Goal: Use online tool/utility: Utilize a website feature to perform a specific function

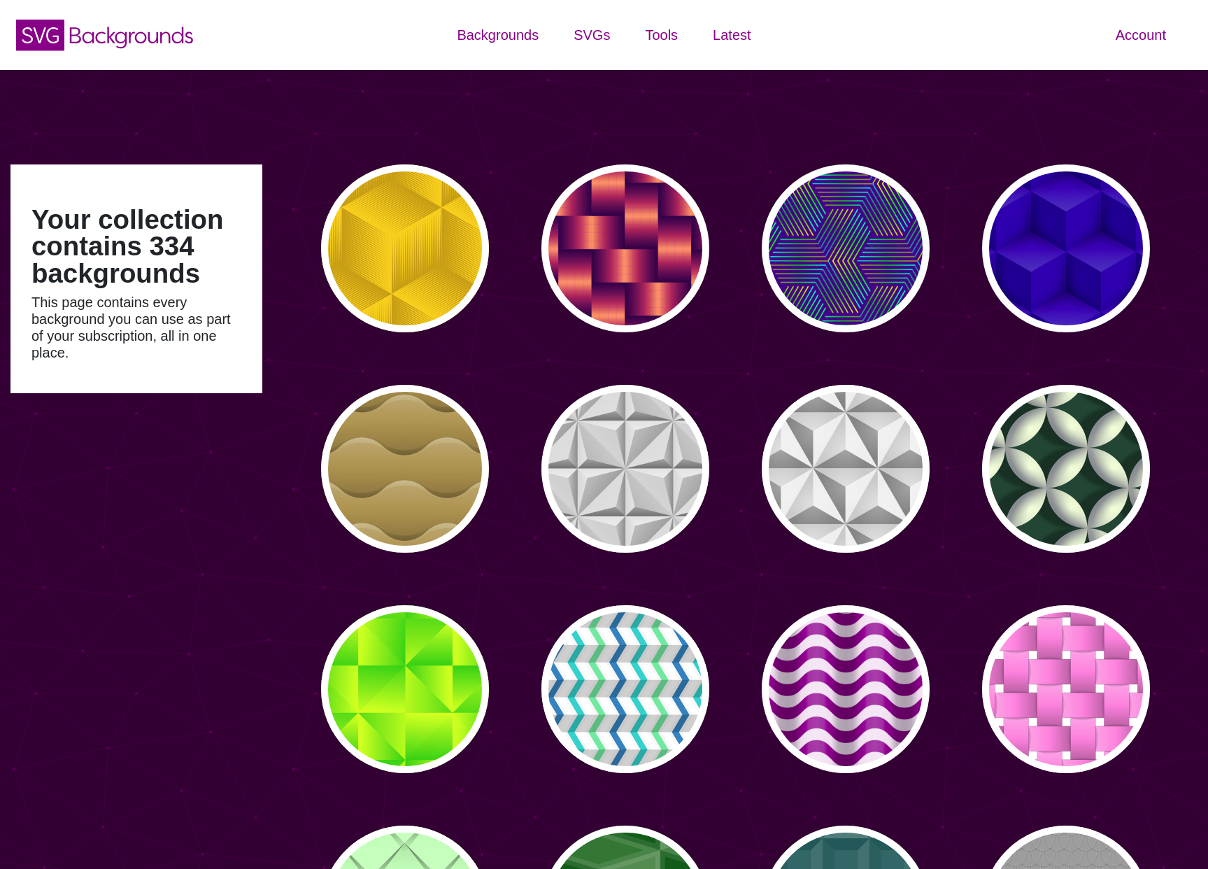
type input "#450057"
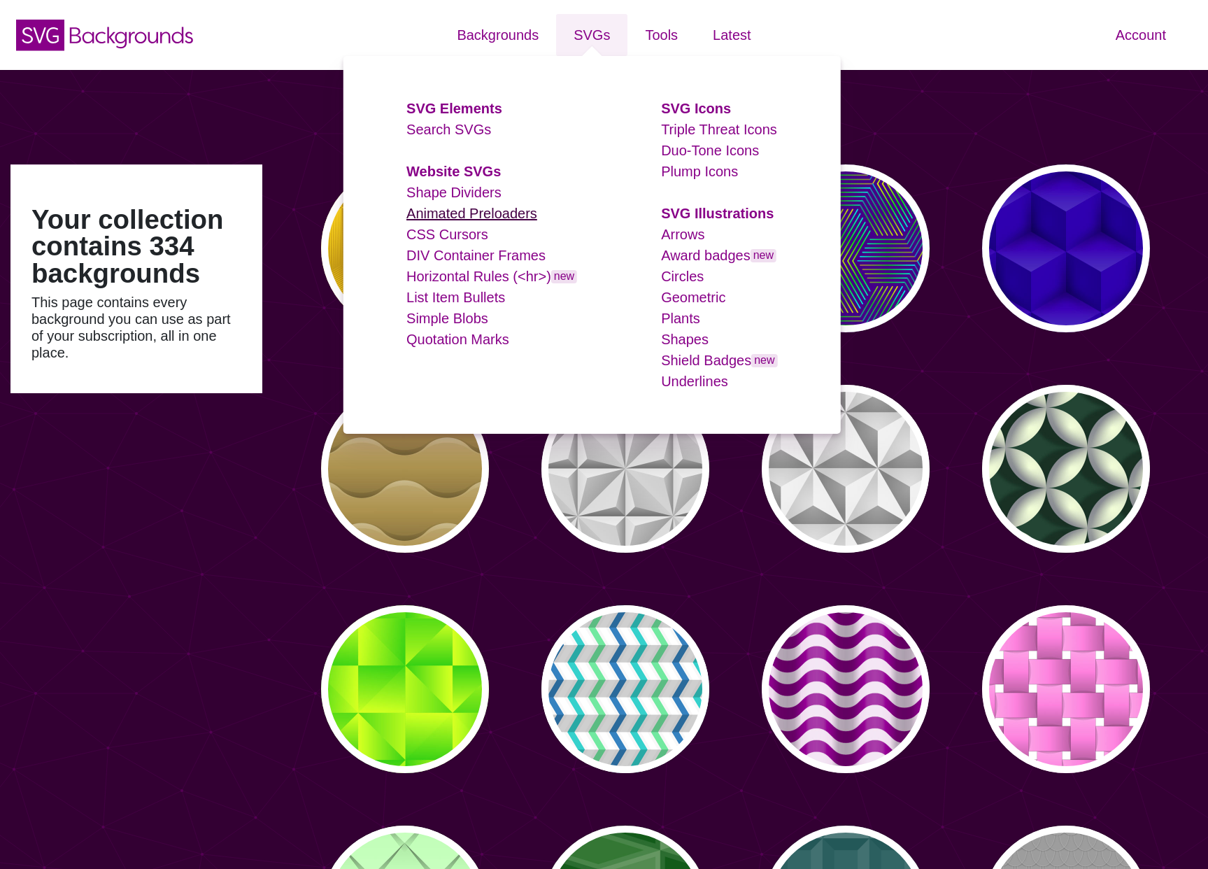
click at [488, 207] on link "Animated Preloaders" at bounding box center [472, 213] width 131 height 15
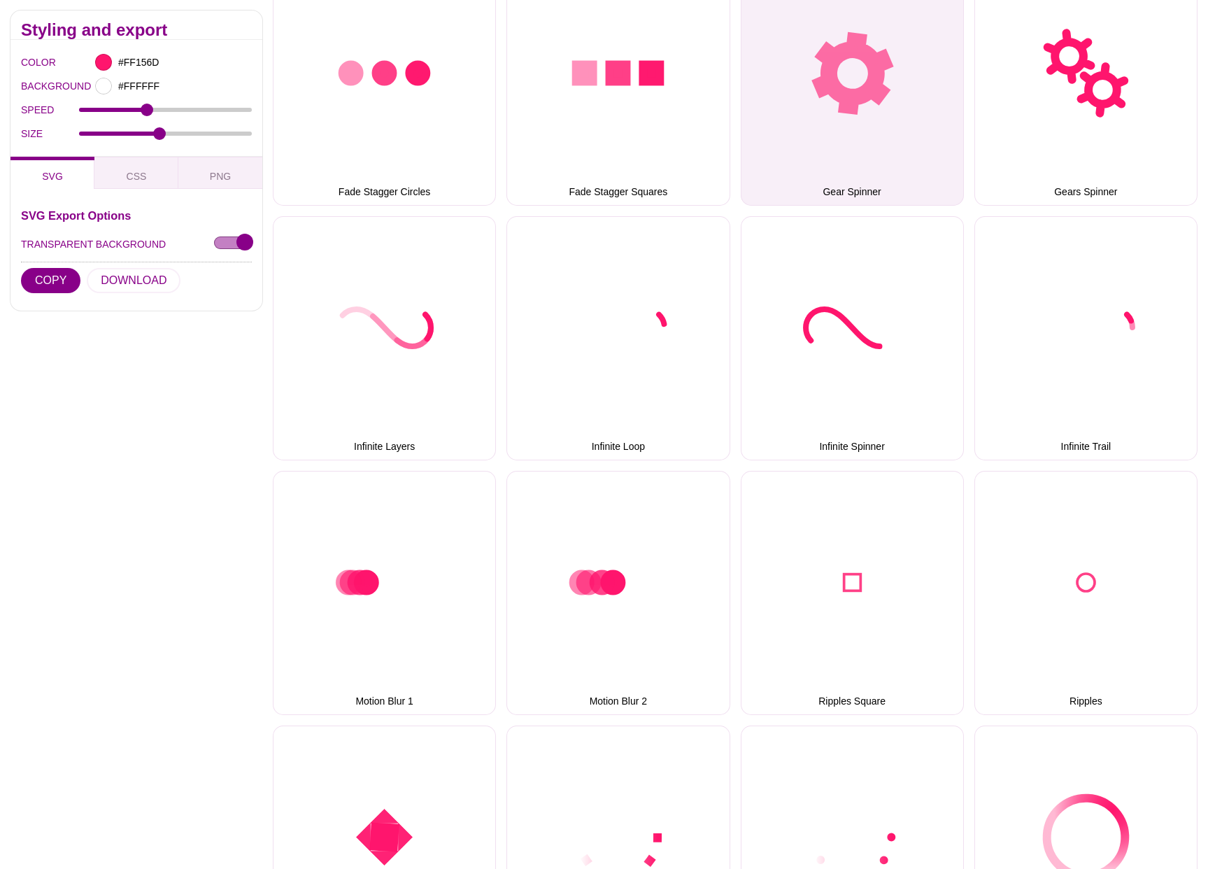
scroll to position [668, 0]
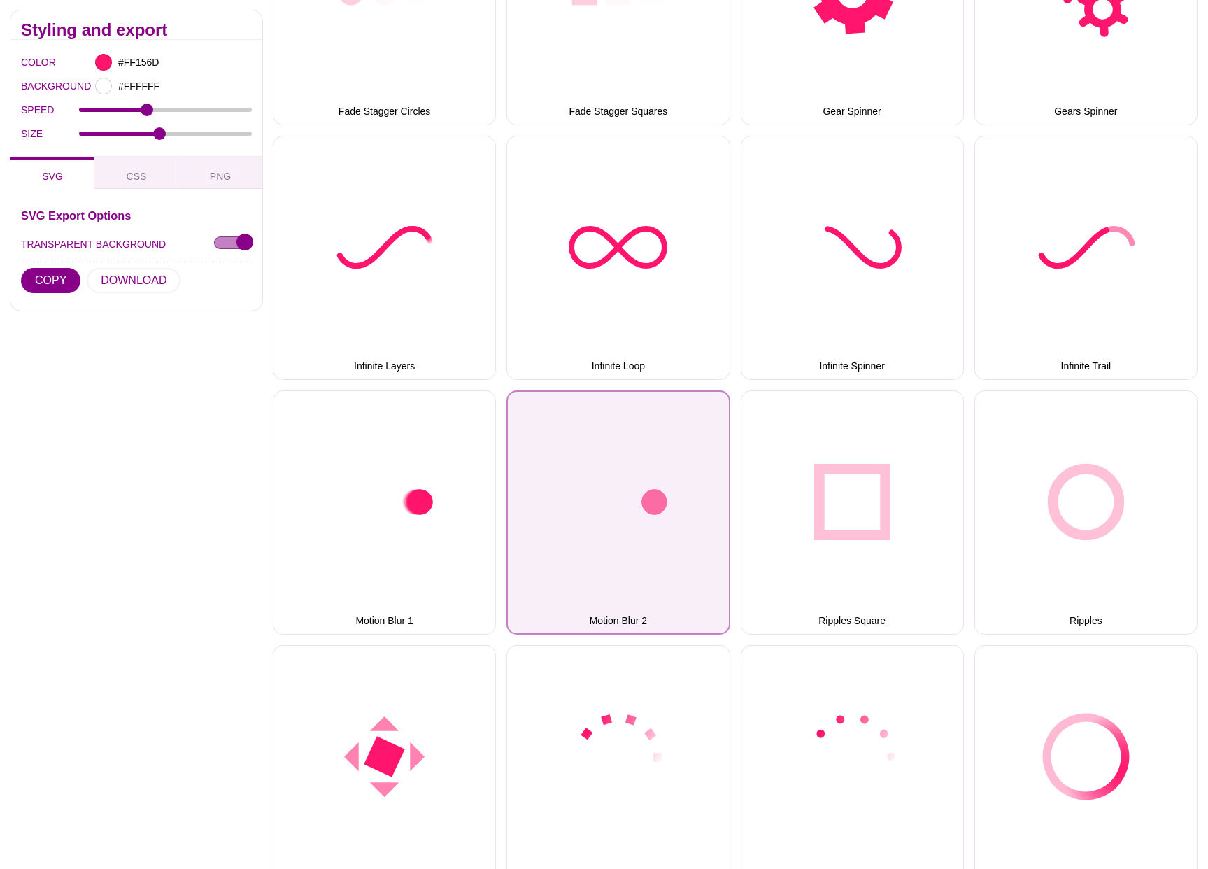
click at [657, 515] on button "Motion Blur 2" at bounding box center [618, 512] width 223 height 244
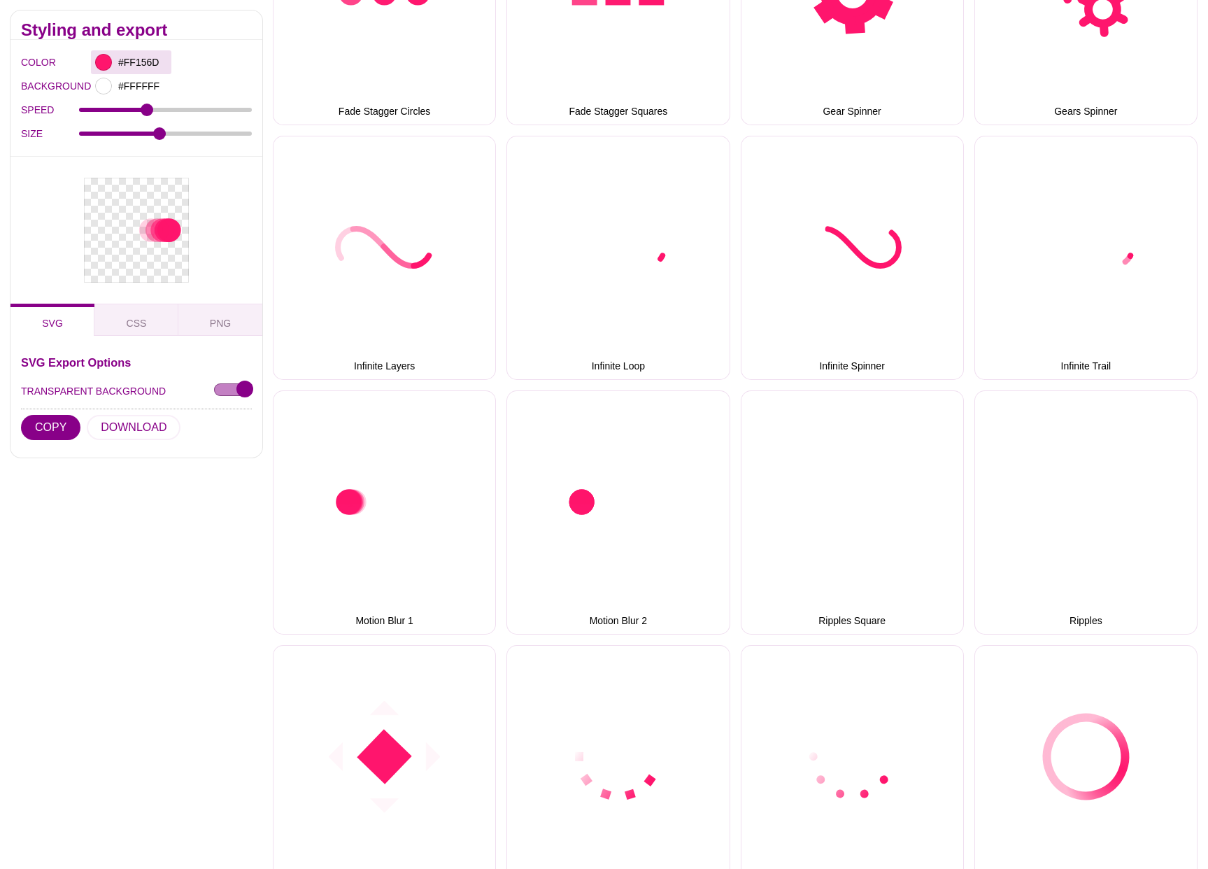
click at [113, 60] on div "#FF156D" at bounding box center [131, 62] width 80 height 24
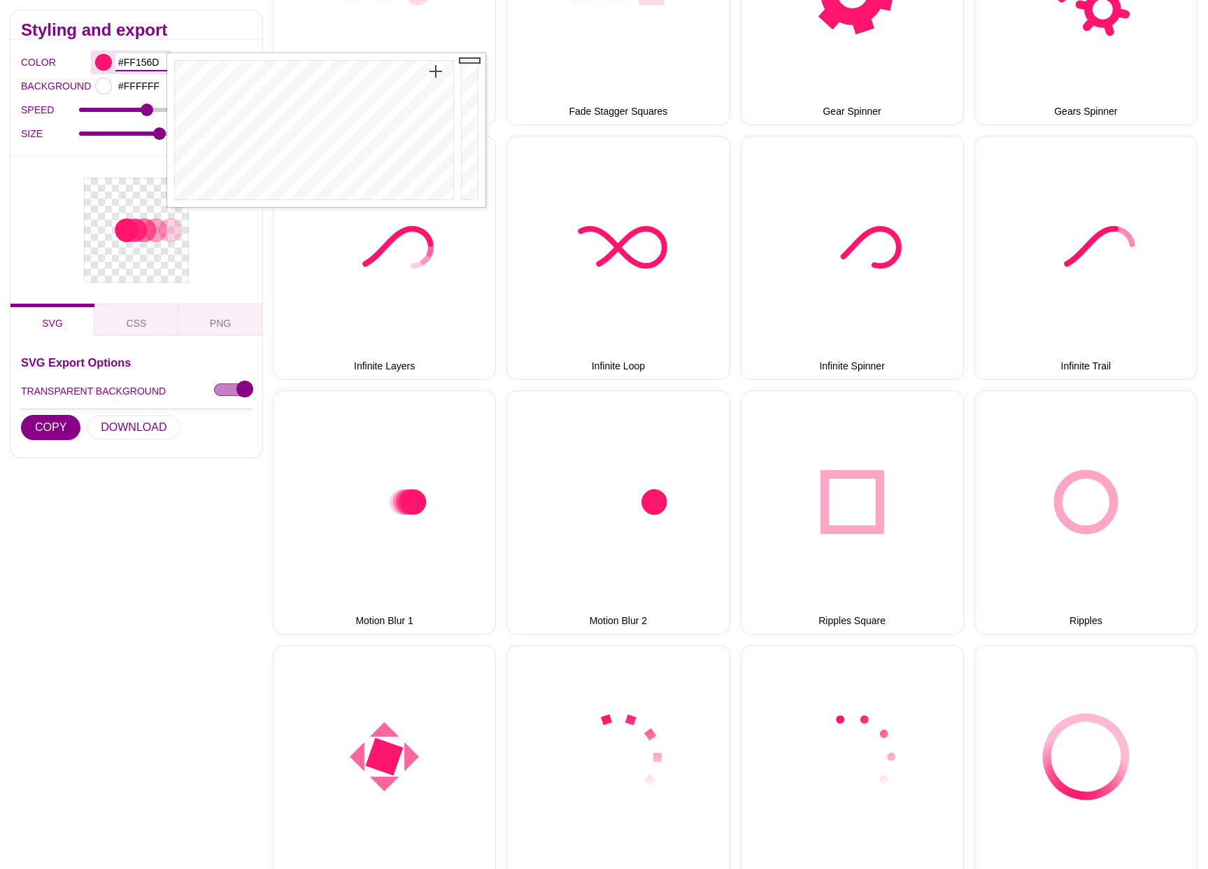
click at [152, 64] on input "#FF156D" at bounding box center [141, 62] width 52 height 18
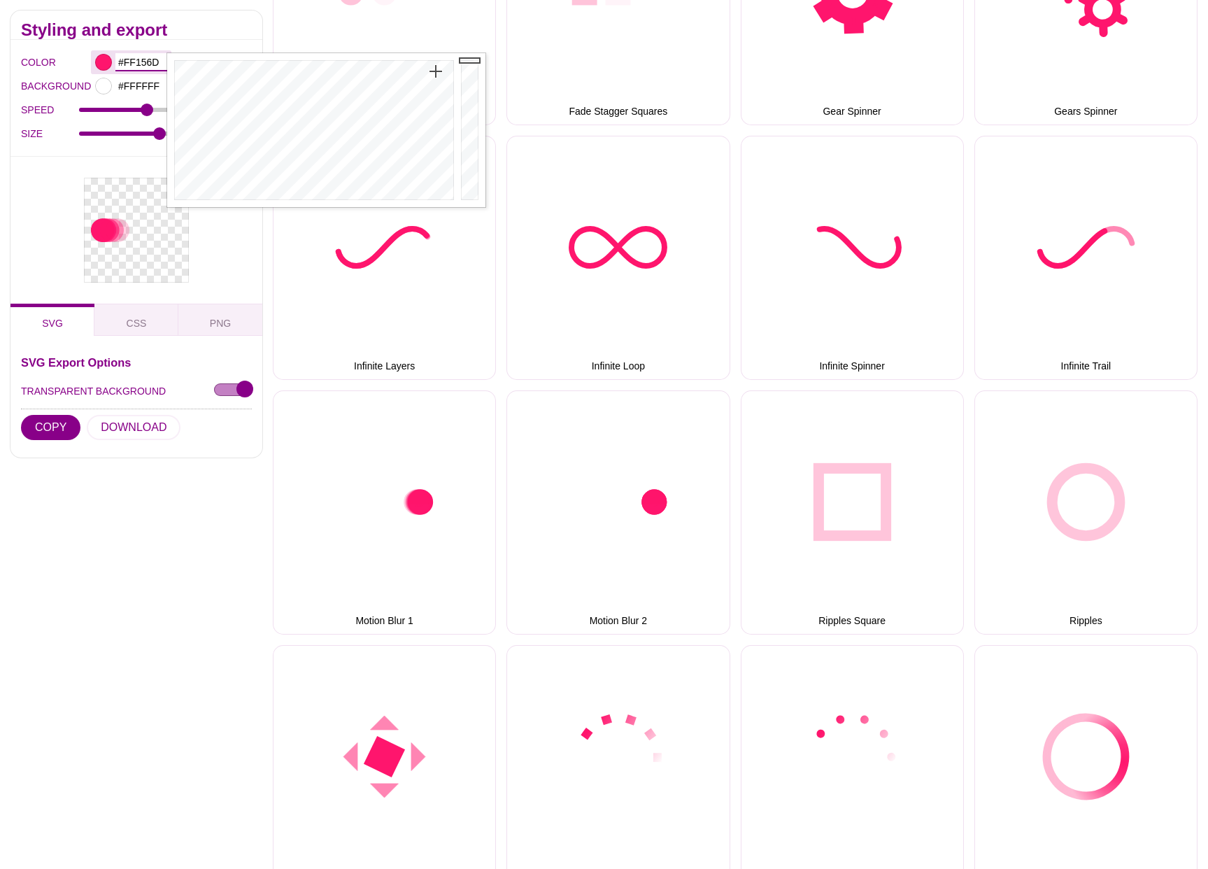
click at [152, 64] on input "#FF156D" at bounding box center [141, 62] width 52 height 18
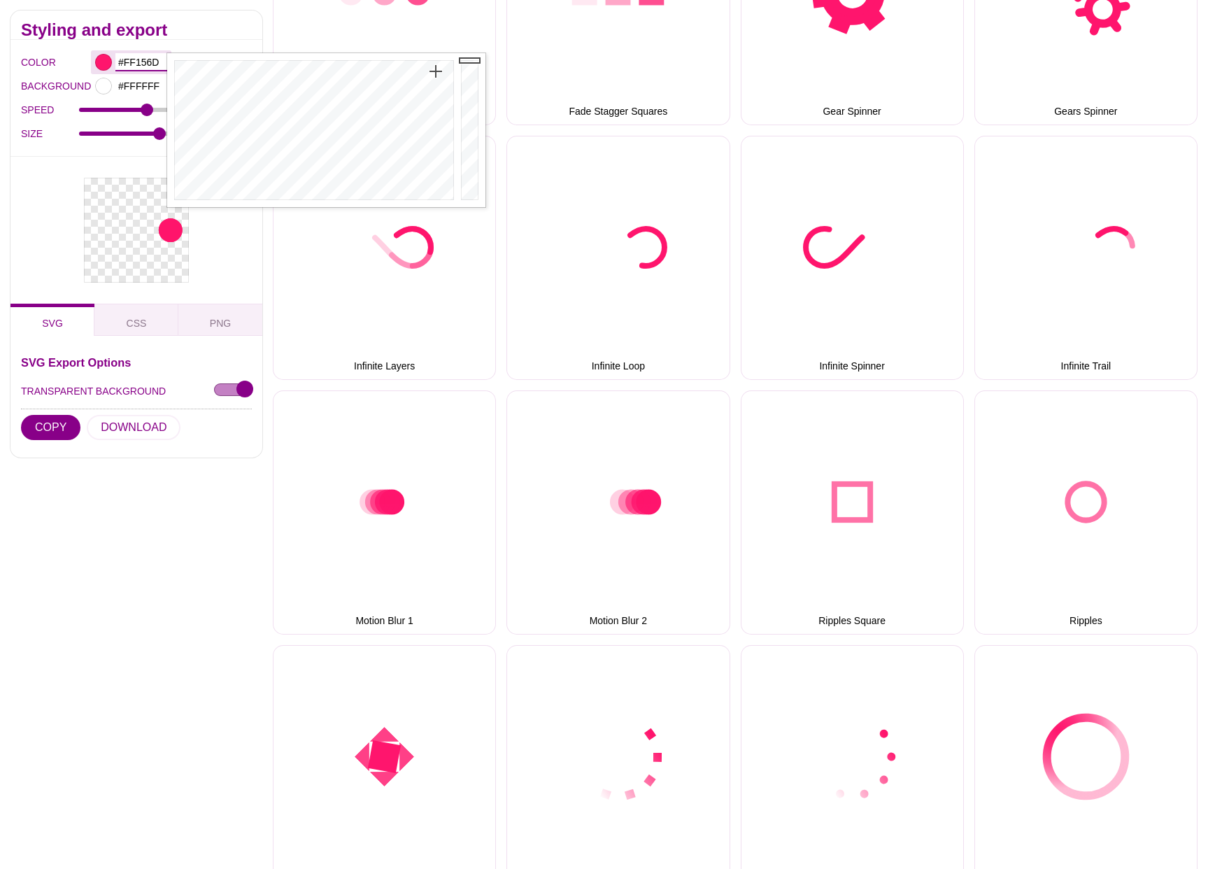
click at [152, 64] on input "#FF156D" at bounding box center [141, 62] width 52 height 18
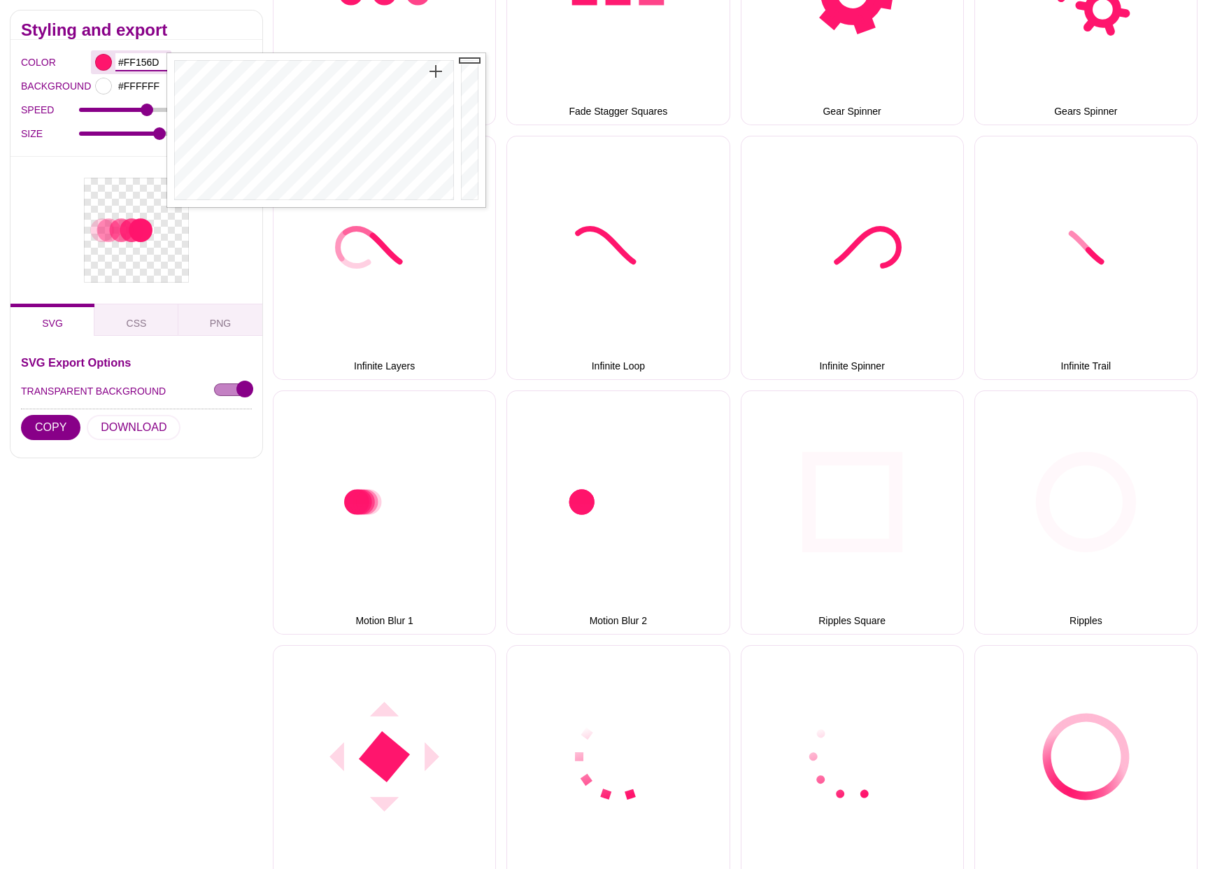
paste input "#ff9f43"
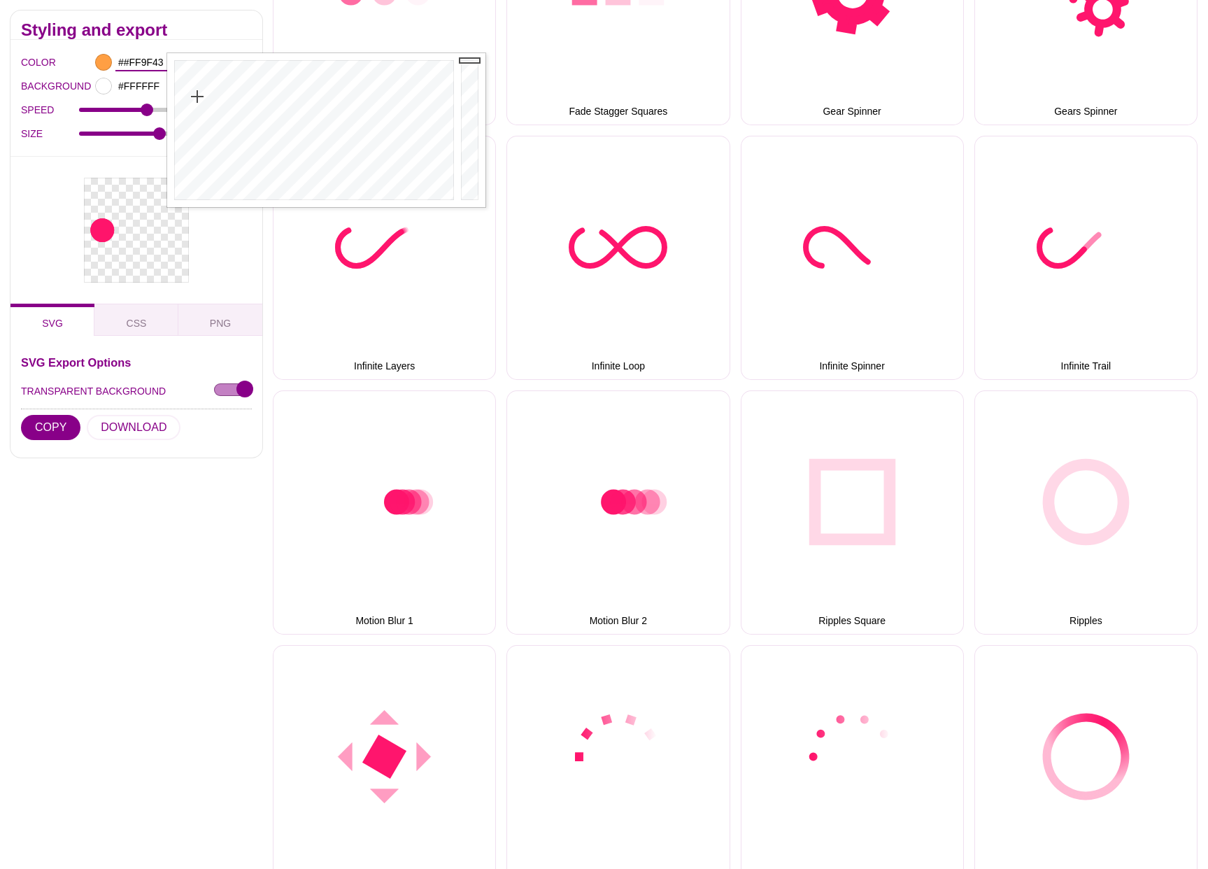
type input "#FF9F43"
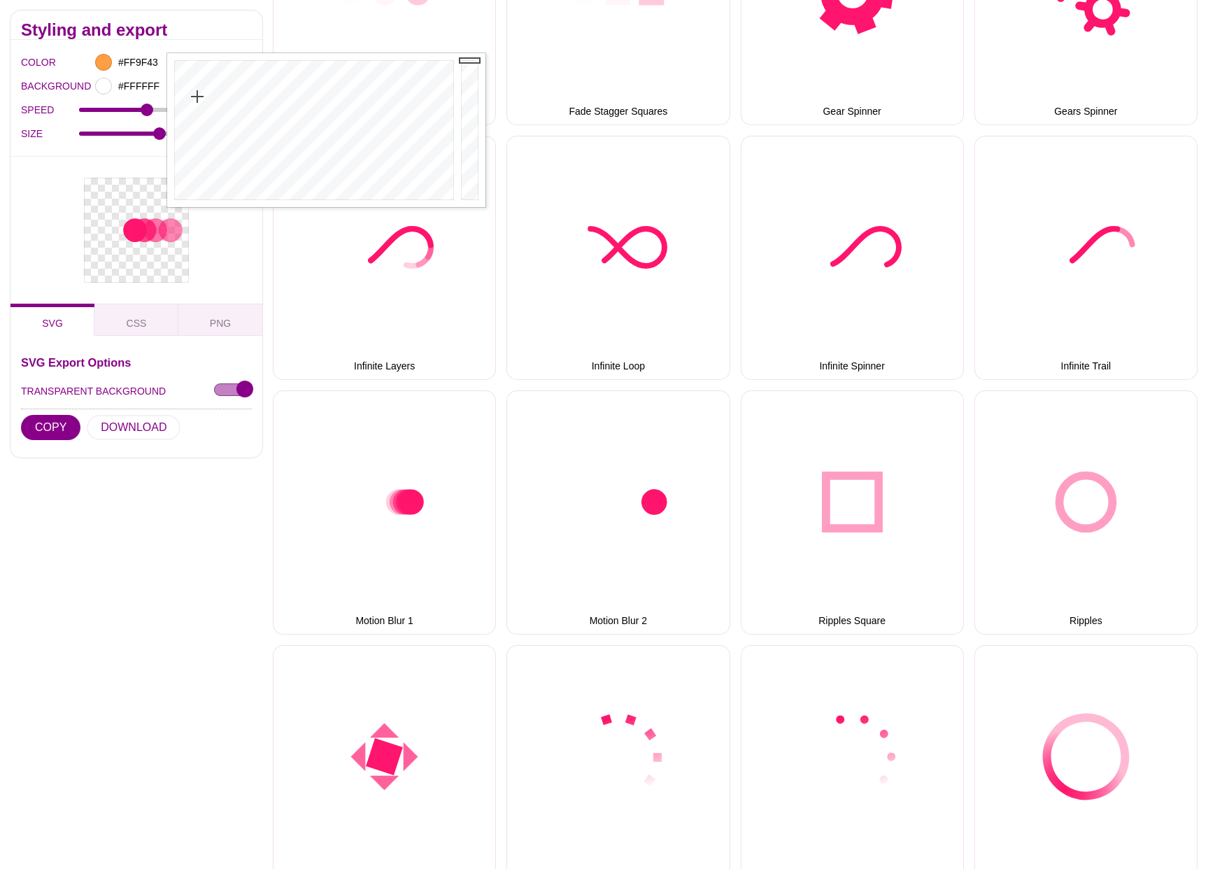
click at [241, 230] on div at bounding box center [136, 229] width 252 height 147
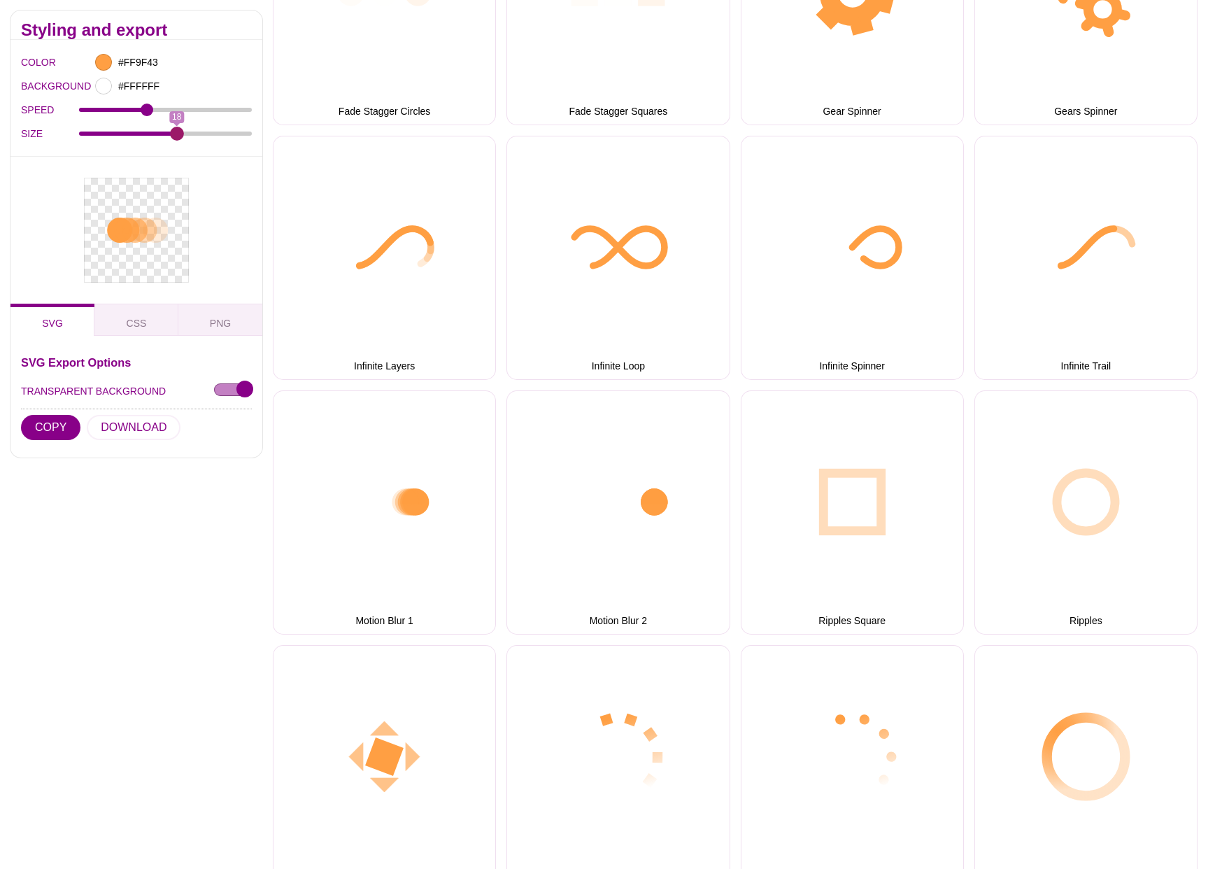
drag, startPoint x: 167, startPoint y: 135, endPoint x: 174, endPoint y: 132, distance: 7.5
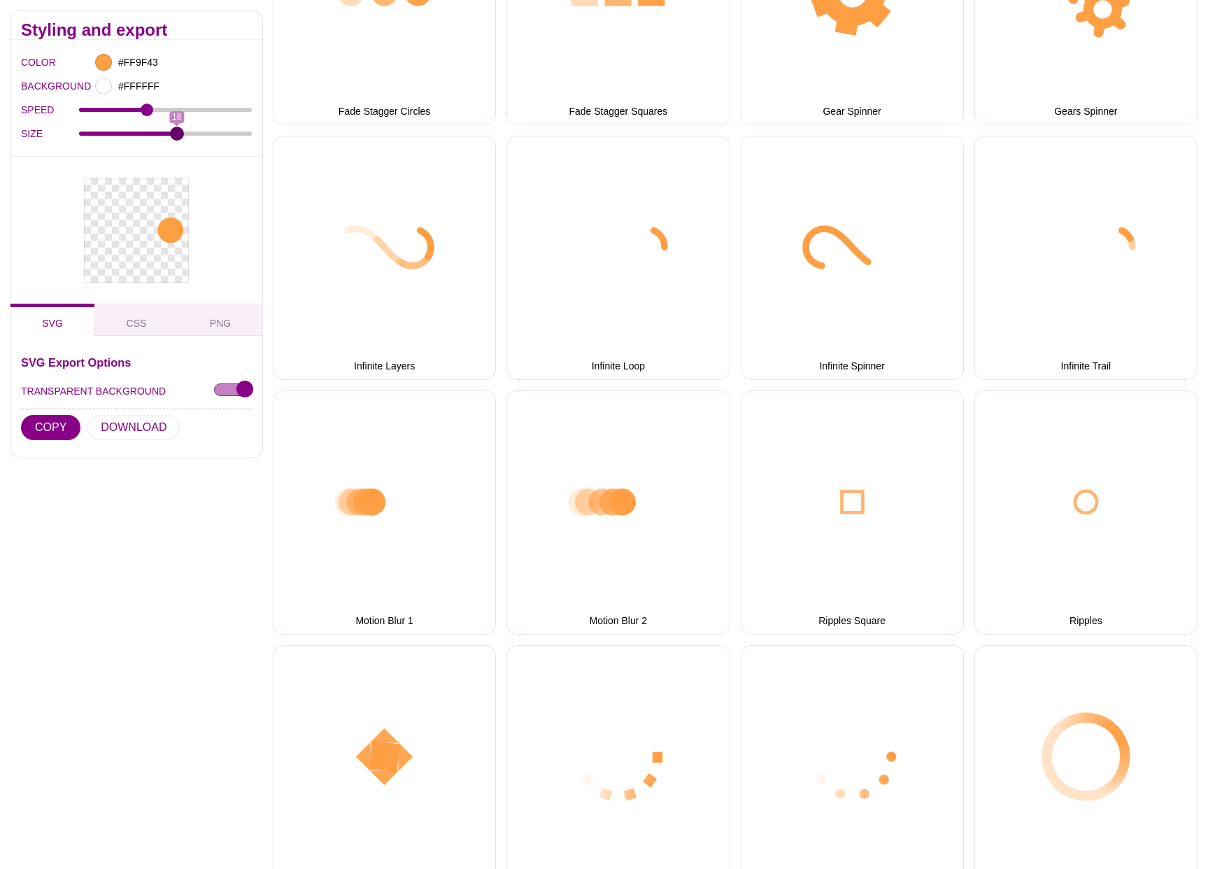
type input "18"
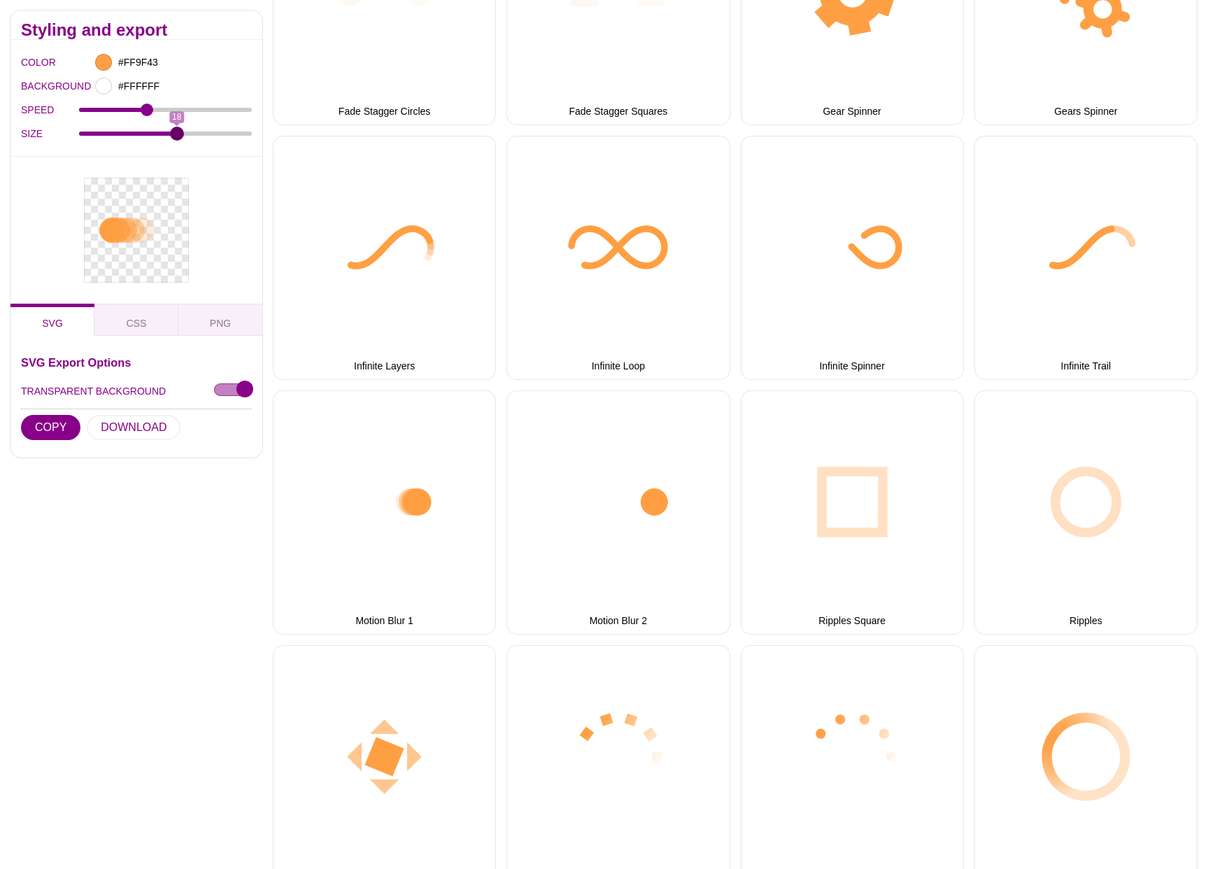
click at [174, 132] on input "SIZE" at bounding box center [166, 133] width 174 height 6
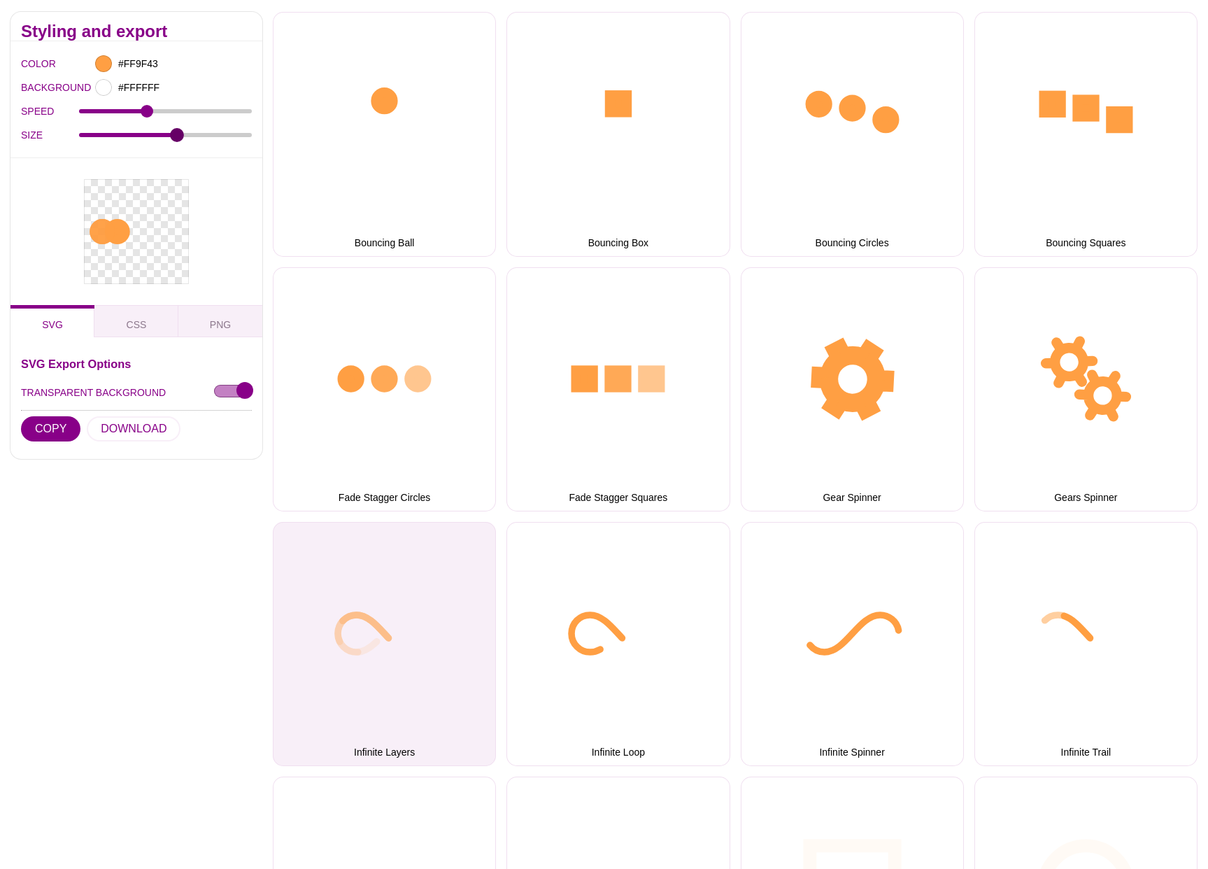
scroll to position [234, 0]
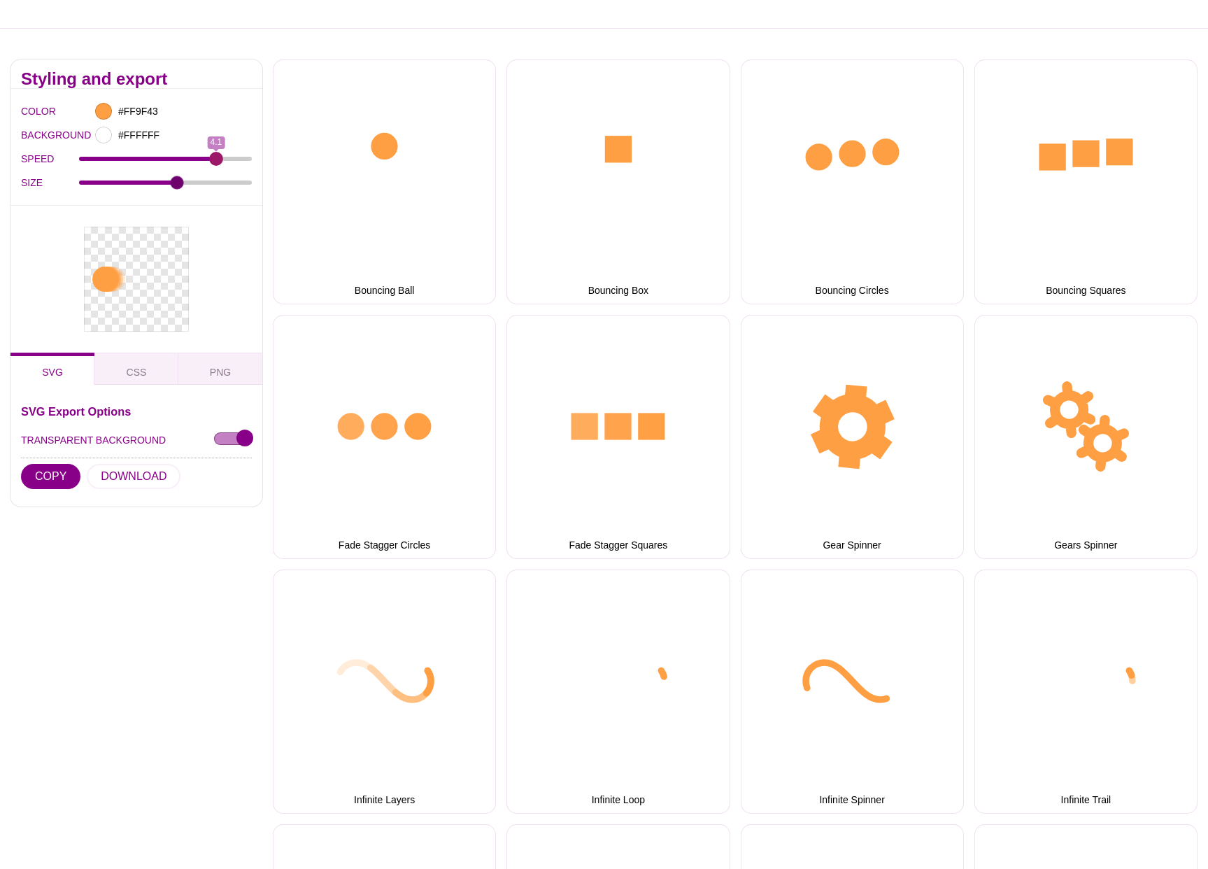
drag, startPoint x: 149, startPoint y: 157, endPoint x: 218, endPoint y: 153, distance: 68.7
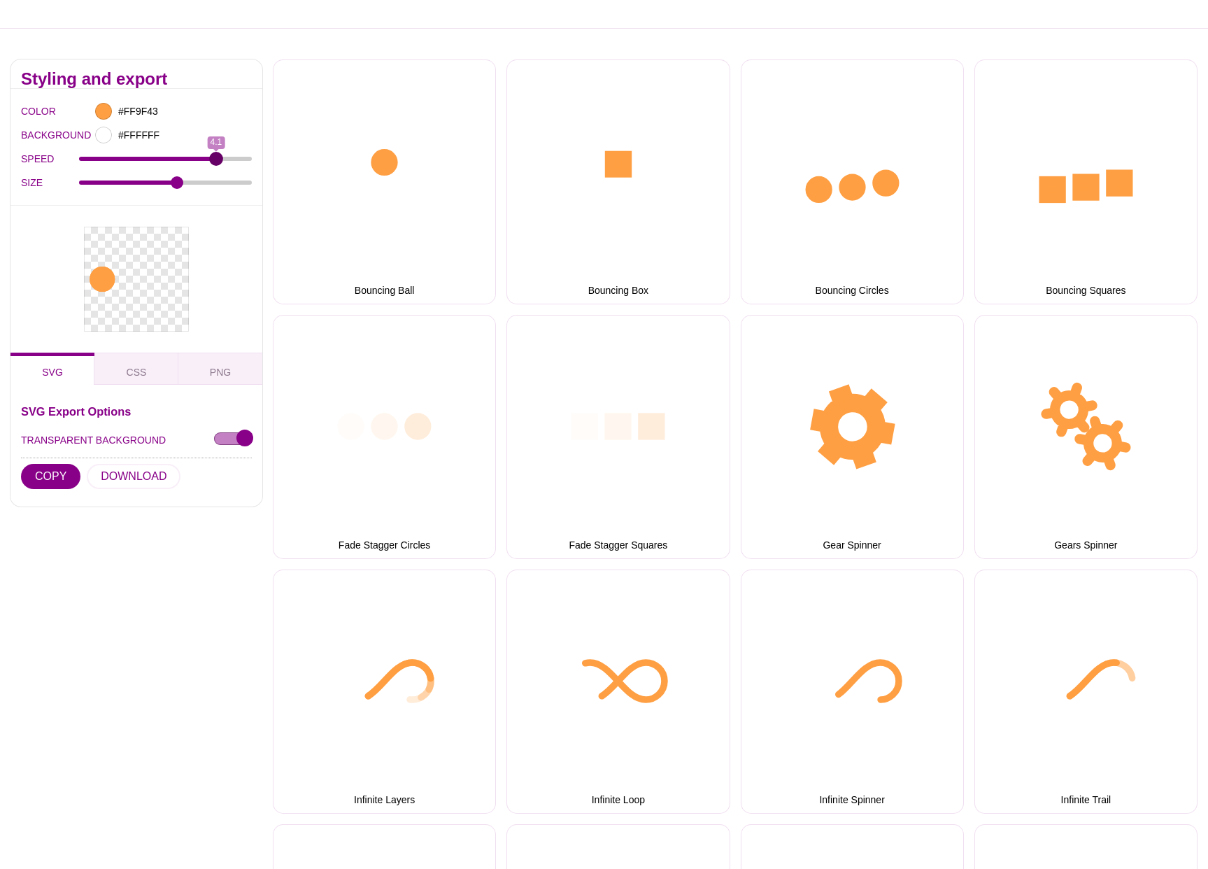
click at [218, 156] on input "SPEED" at bounding box center [166, 159] width 174 height 6
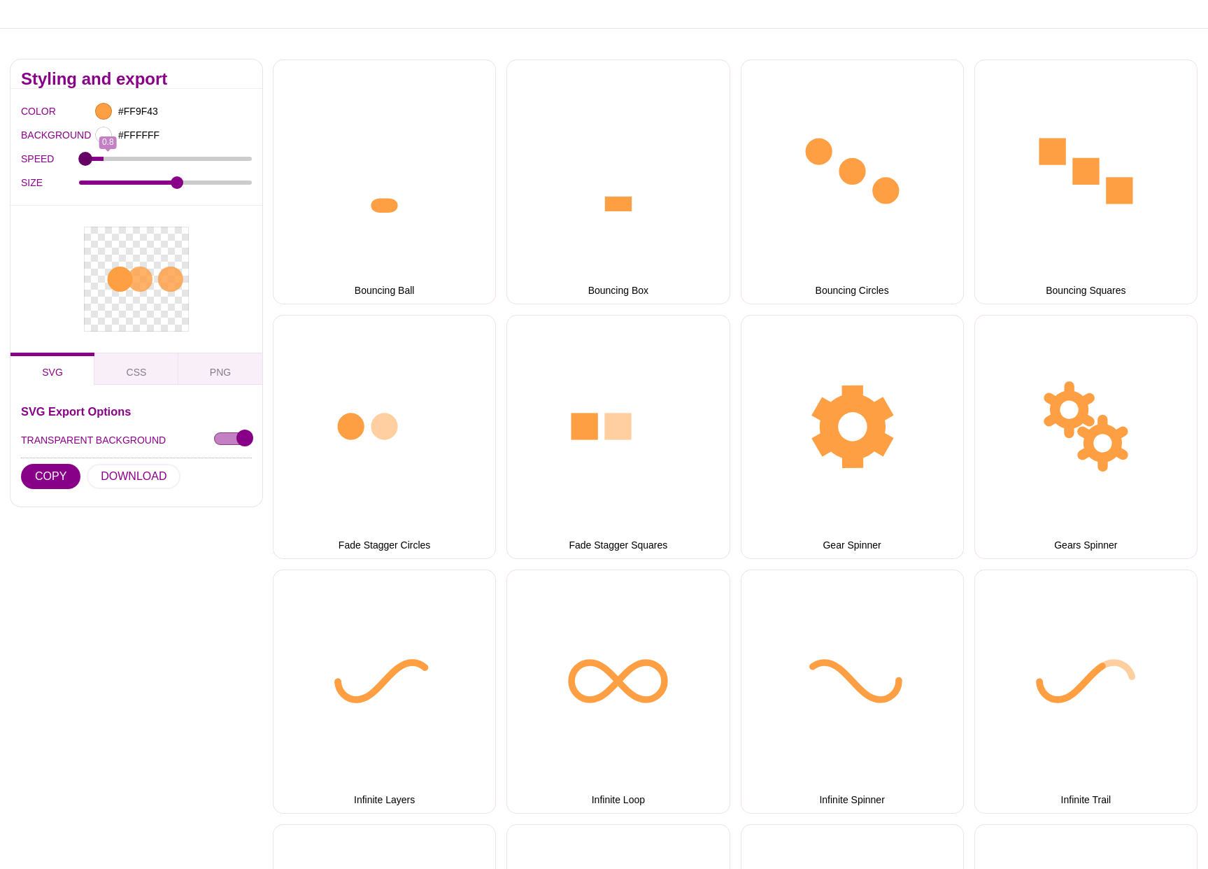
drag, startPoint x: 213, startPoint y: 156, endPoint x: 31, endPoint y: 161, distance: 182.7
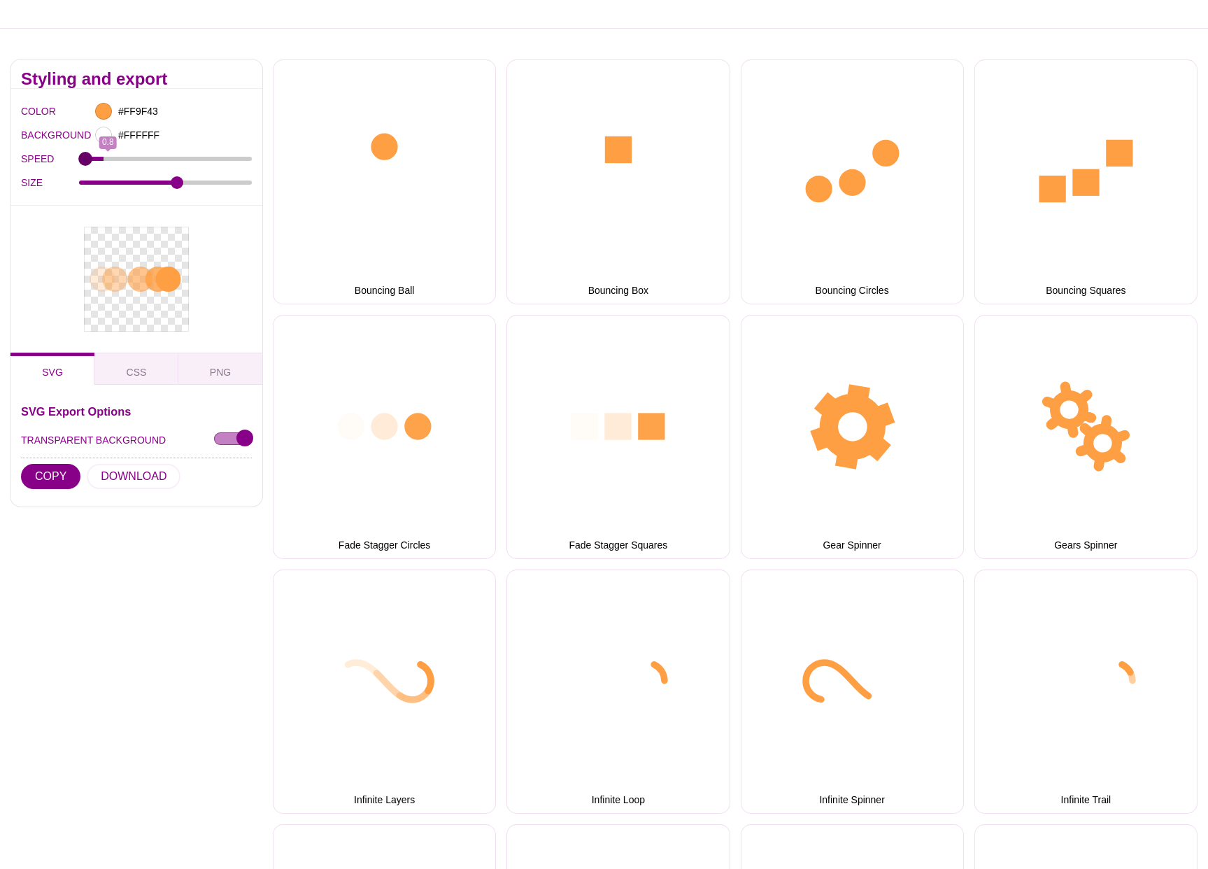
click at [79, 161] on input "SPEED" at bounding box center [166, 159] width 174 height 6
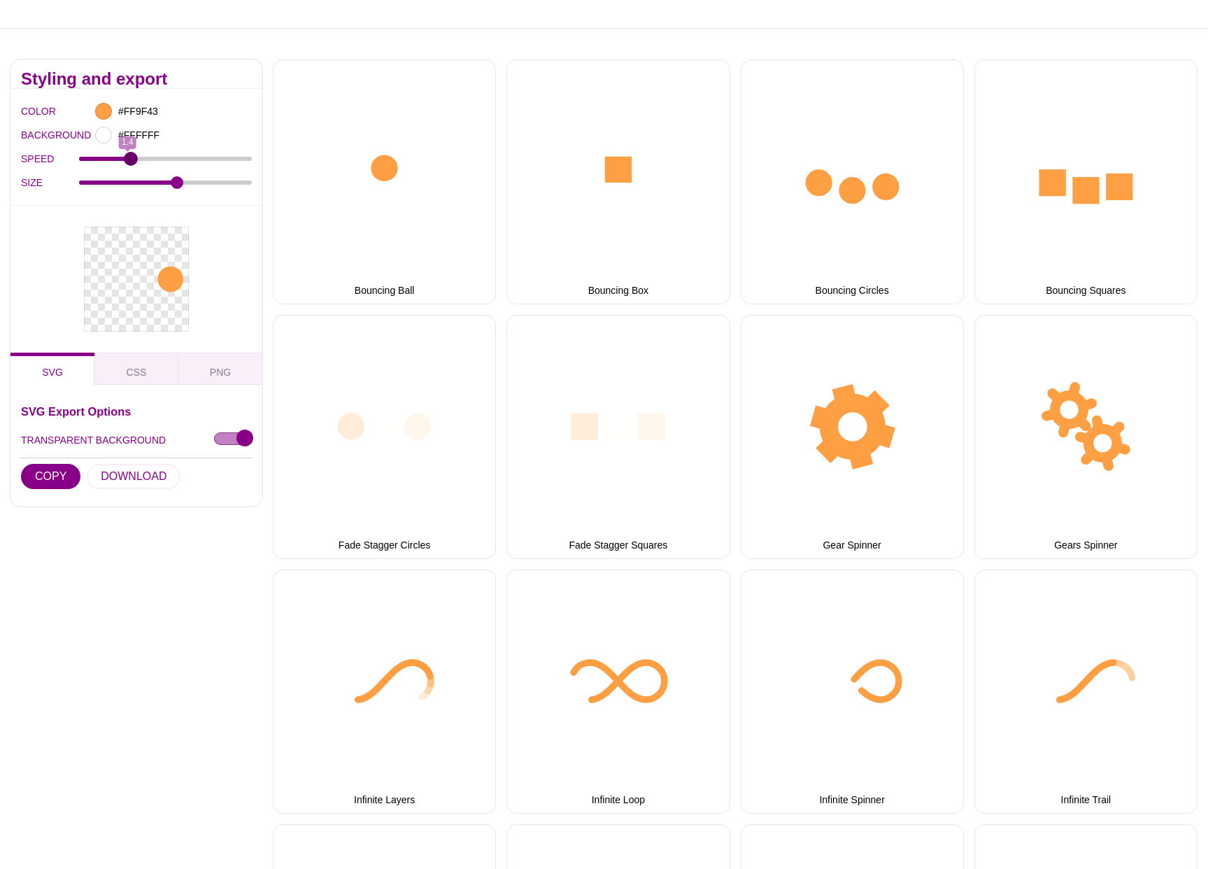
drag, startPoint x: 85, startPoint y: 160, endPoint x: 131, endPoint y: 157, distance: 45.6
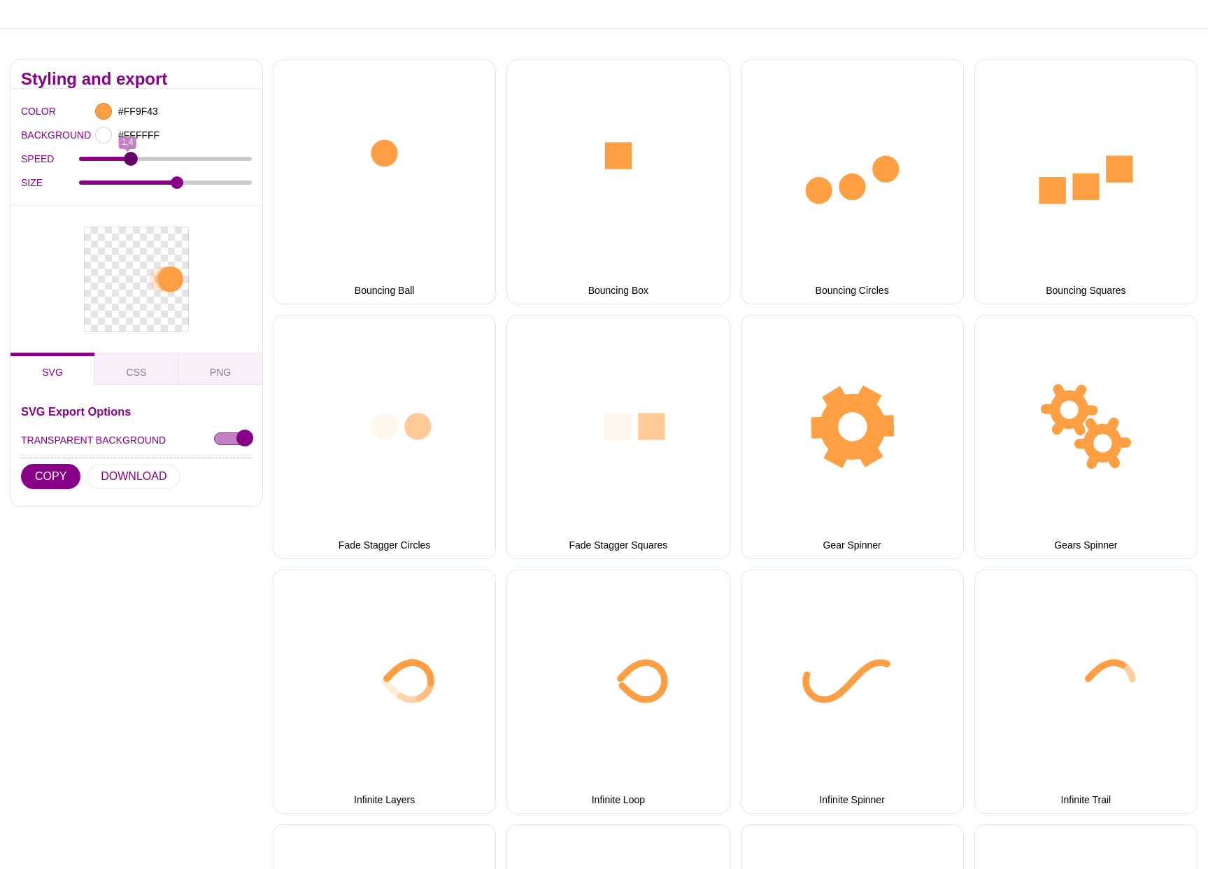
click at [131, 157] on input "SPEED" at bounding box center [166, 159] width 174 height 6
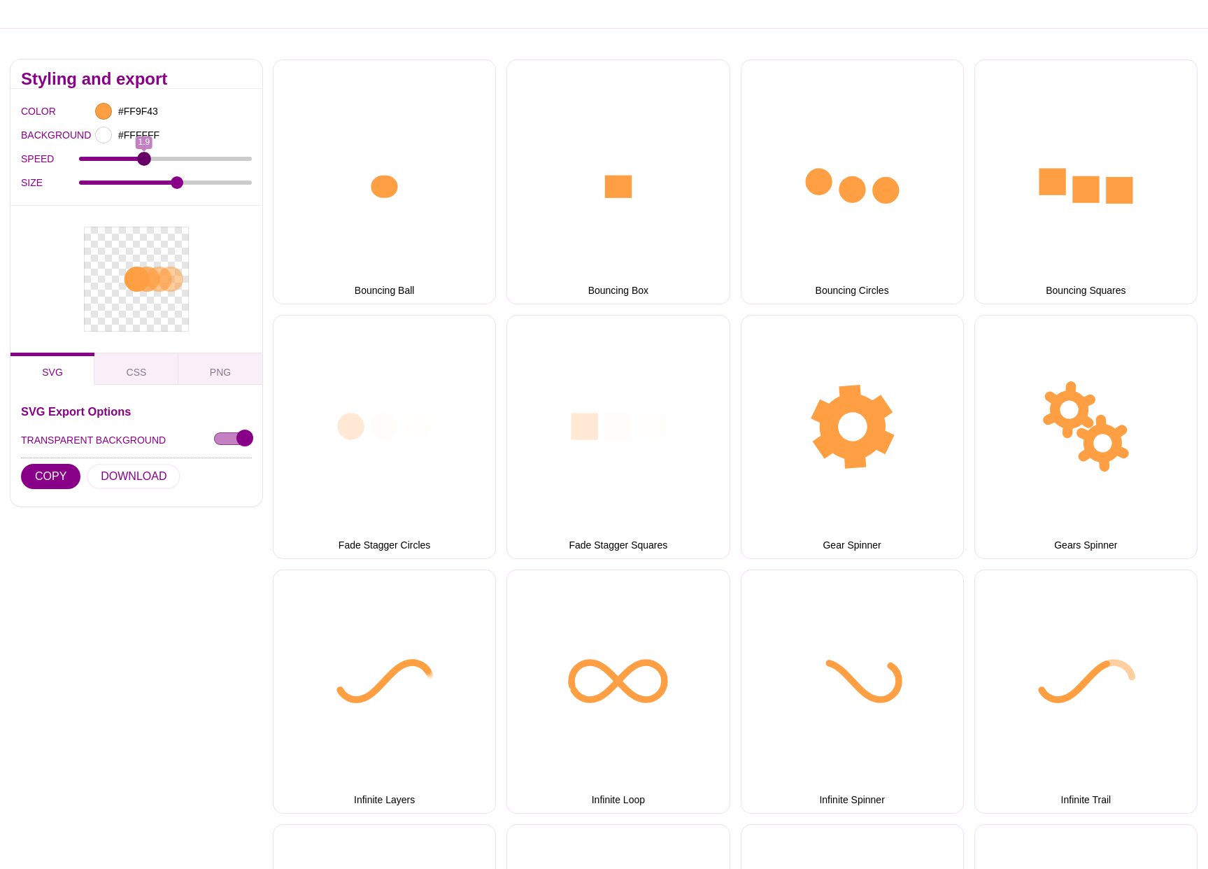
drag, startPoint x: 131, startPoint y: 157, endPoint x: 143, endPoint y: 156, distance: 11.9
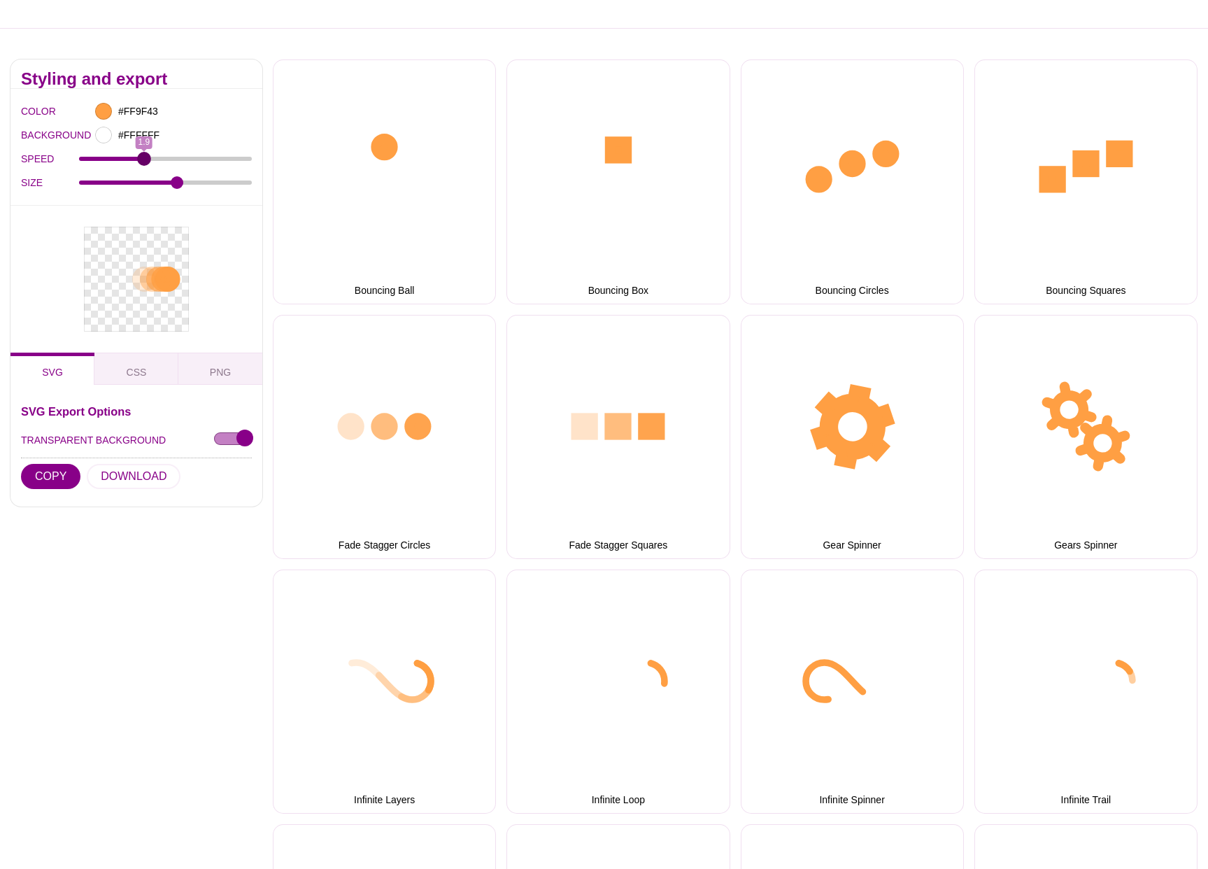
click at [143, 156] on input "SPEED" at bounding box center [166, 159] width 174 height 6
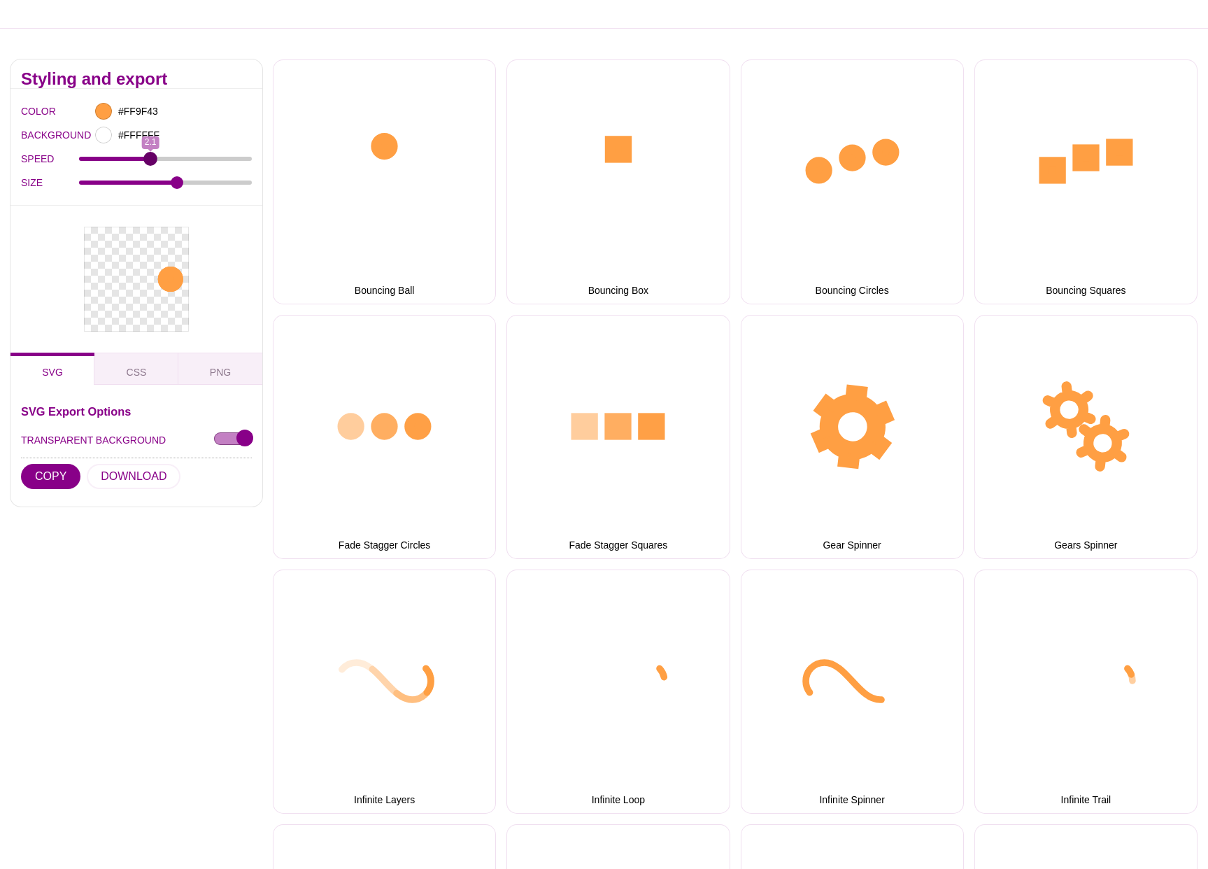
type input "2.1"
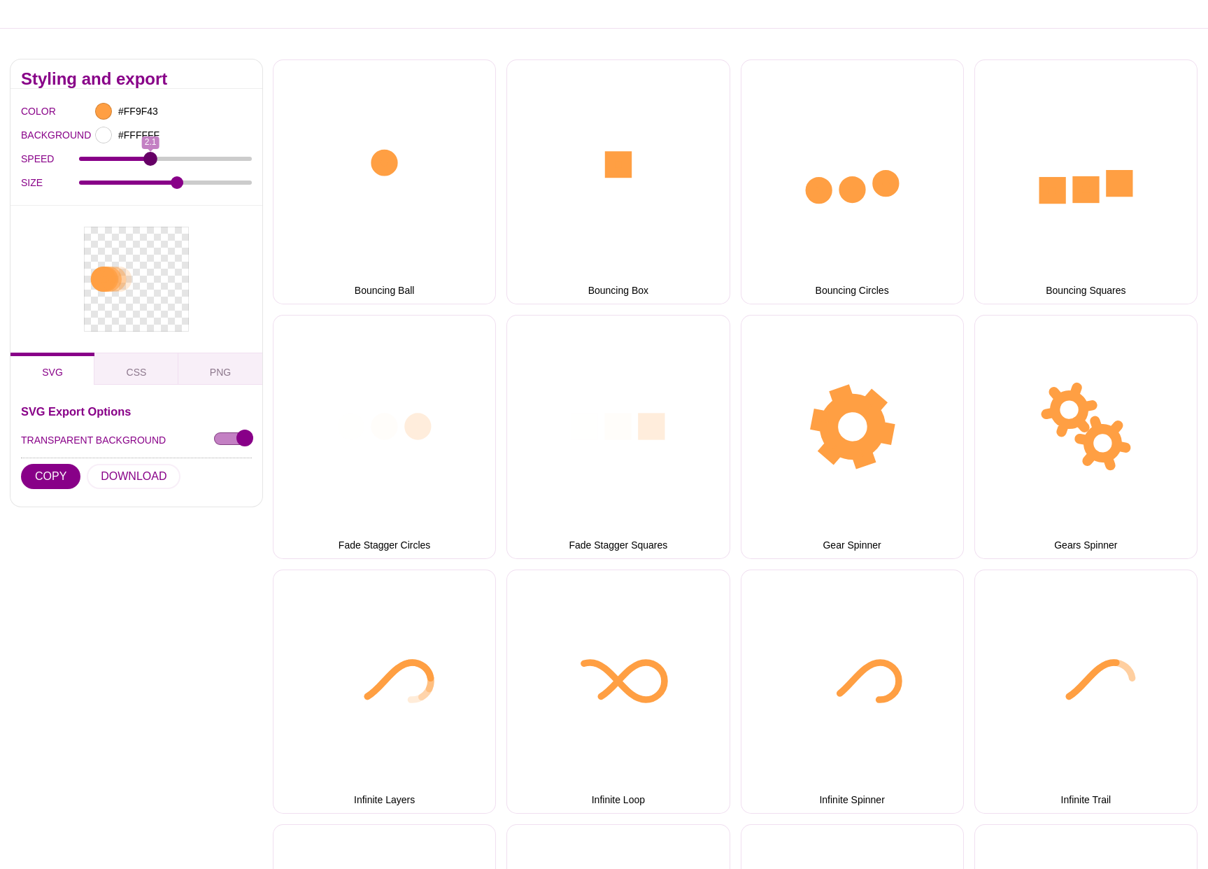
click at [148, 156] on input "SPEED" at bounding box center [166, 159] width 174 height 6
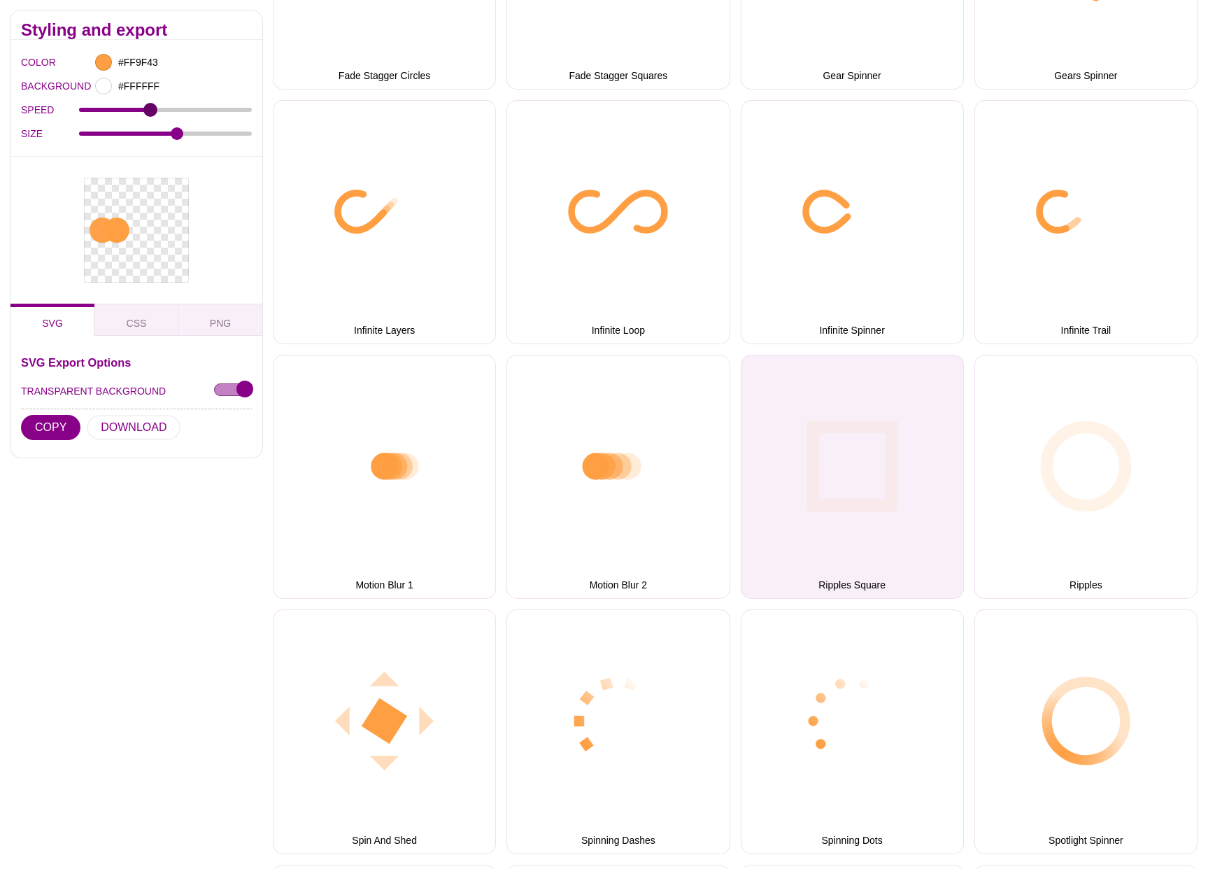
scroll to position [701, 0]
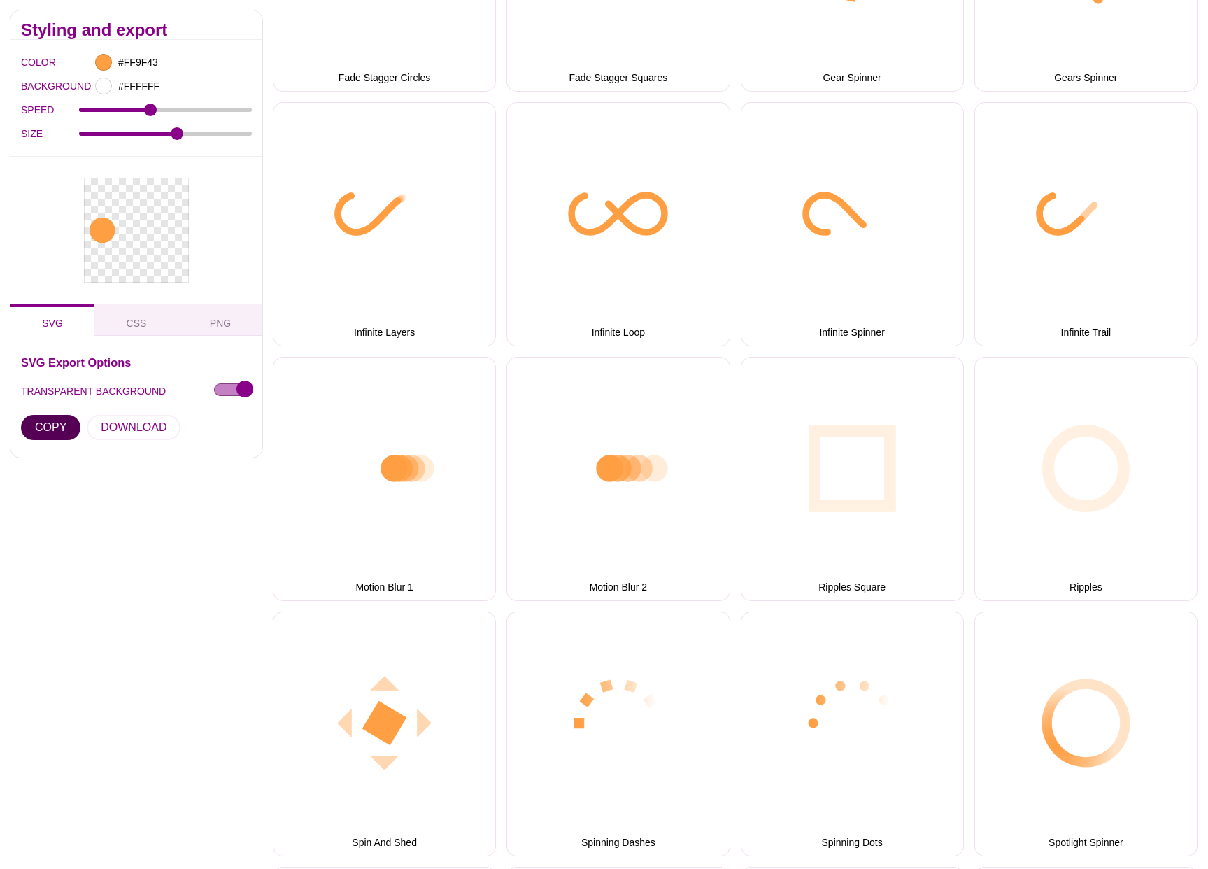
click at [65, 423] on button "COPY" at bounding box center [50, 426] width 59 height 25
